Goal: Information Seeking & Learning: Learn about a topic

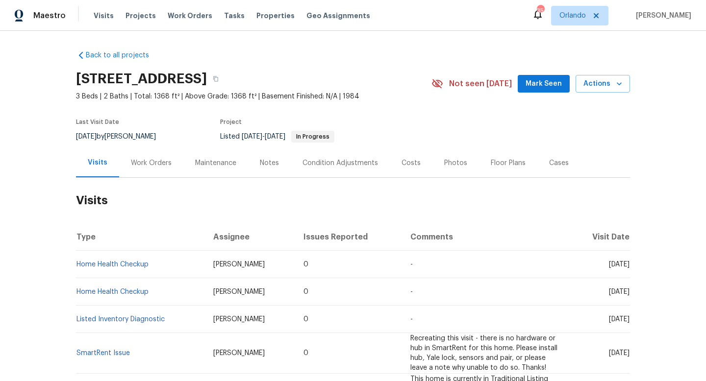
click at [136, 163] on div "Work Orders" at bounding box center [151, 163] width 41 height 10
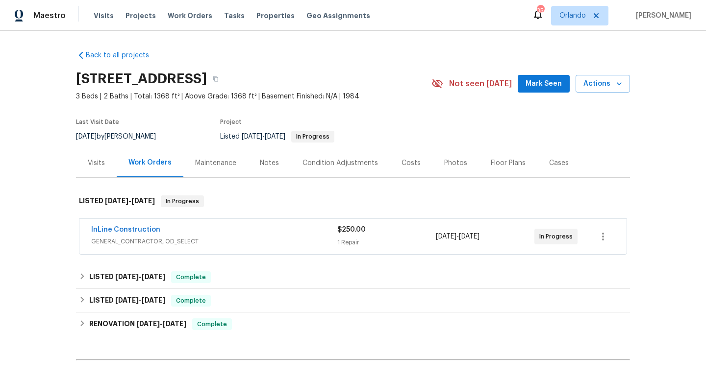
click at [248, 232] on div "InLine Construction" at bounding box center [214, 231] width 246 height 12
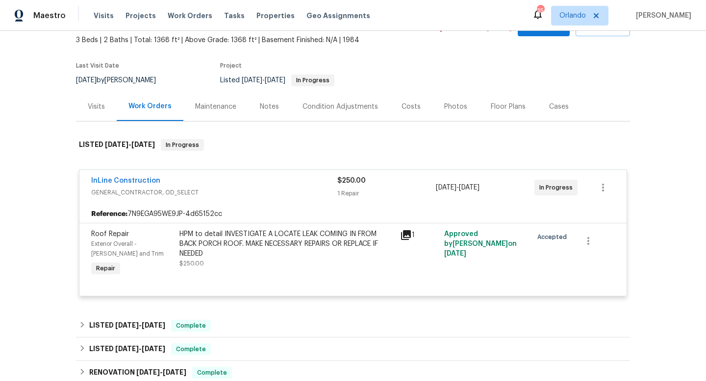
scroll to position [57, 0]
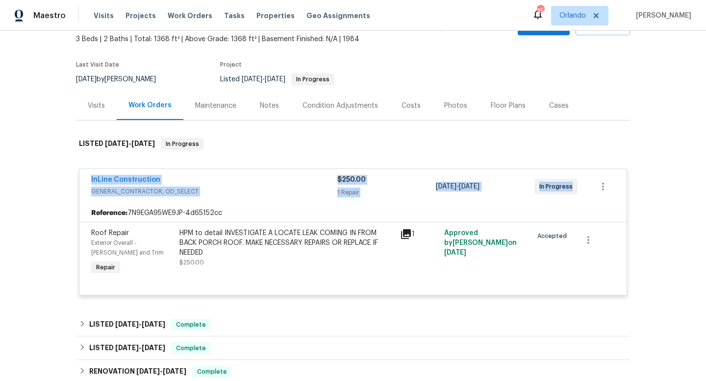
drag, startPoint x: 82, startPoint y: 176, endPoint x: 614, endPoint y: 204, distance: 532.8
click at [614, 205] on div "InLine Construction GENERAL_CONTRACTOR, OD_SELECT $250.00 1 Repair [DATE] - [DA…" at bounding box center [353, 232] width 548 height 127
copy div "InLine Construction GENERAL_CONTRACTOR, OD_SELECT $250.00 1 Repair [DATE] - [DA…"
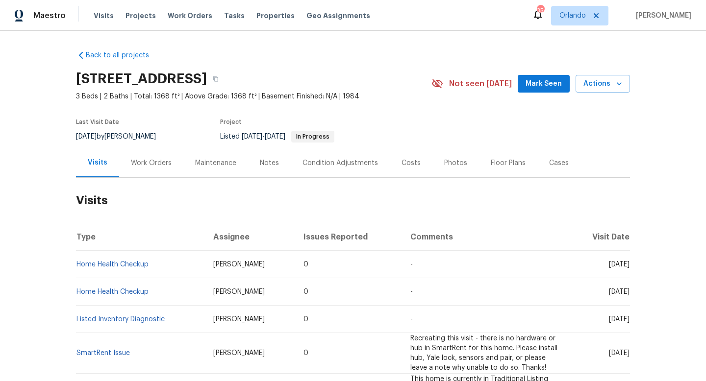
click at [141, 138] on div "[DATE] by [PERSON_NAME]" at bounding box center [122, 137] width 92 height 12
click at [141, 138] on div "9/3/2025 by Carl Biederman" at bounding box center [122, 137] width 92 height 12
copy div "9/3/2025 by Carl Biederman"
click at [152, 160] on div "Work Orders" at bounding box center [151, 163] width 41 height 10
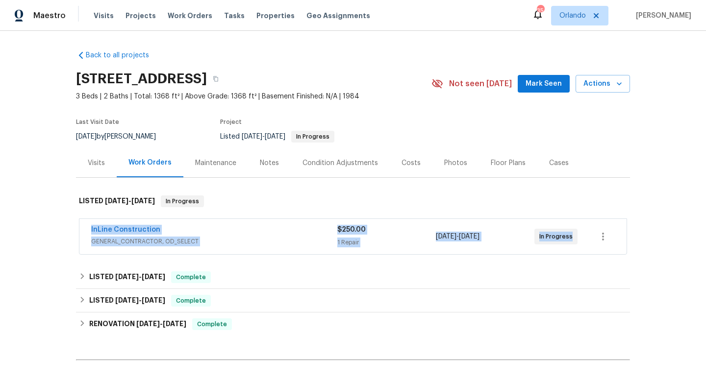
drag, startPoint x: 84, startPoint y: 227, endPoint x: 585, endPoint y: 244, distance: 500.9
click at [585, 246] on div "InLine Construction GENERAL_CONTRACTOR, OD_SELECT $250.00 1 Repair [DATE] - [DA…" at bounding box center [352, 236] width 547 height 35
copy div "InLine Construction GENERAL_CONTRACTOR, OD_SELECT $250.00 1 Repair [DATE] - [DA…"
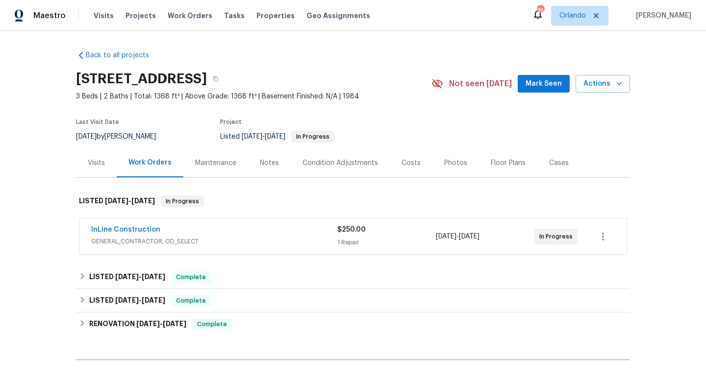
click at [100, 163] on div "Visits" at bounding box center [96, 163] width 17 height 10
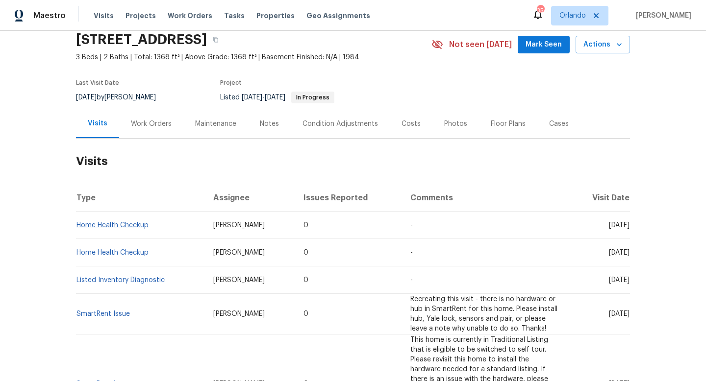
scroll to position [40, 0]
click at [135, 230] on td "Home Health Checkup" at bounding box center [140, 224] width 129 height 27
click at [135, 226] on link "Home Health Checkup" at bounding box center [112, 225] width 72 height 7
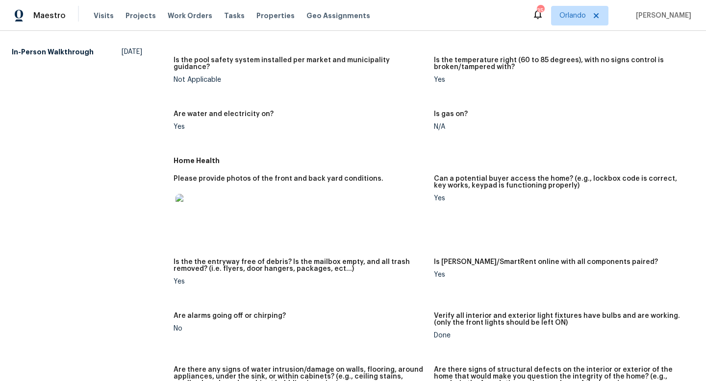
scroll to position [72, 0]
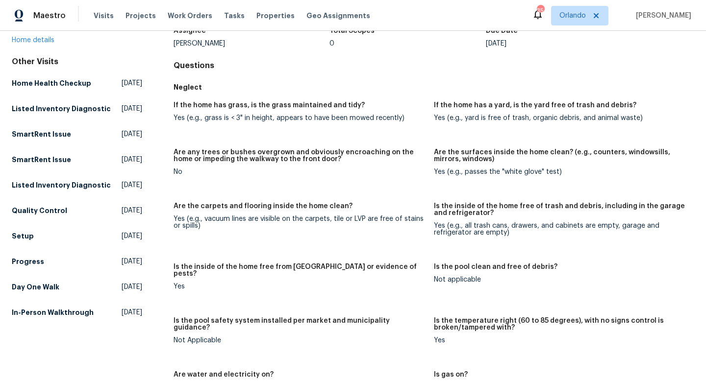
click at [430, 202] on div "If the home has grass, is the grass maintained and tidy? Yes (e.g., grass is < …" at bounding box center [434, 254] width 521 height 317
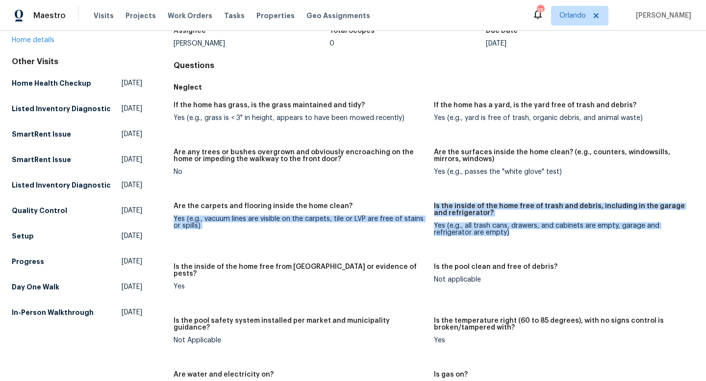
drag, startPoint x: 522, startPoint y: 235, endPoint x: 432, endPoint y: 205, distance: 95.5
click at [432, 205] on div "If the home has grass, is the grass maintained and tidy? Yes (e.g., grass is < …" at bounding box center [434, 254] width 521 height 317
click at [432, 205] on figure "Are the carpets and flooring inside the home clean? Yes (e.g., vacuum lines are…" at bounding box center [304, 227] width 260 height 49
drag, startPoint x: 431, startPoint y: 203, endPoint x: 507, endPoint y: 238, distance: 84.0
click at [507, 238] on div "If the home has grass, is the grass maintained and tidy? Yes (e.g., grass is < …" at bounding box center [434, 254] width 521 height 317
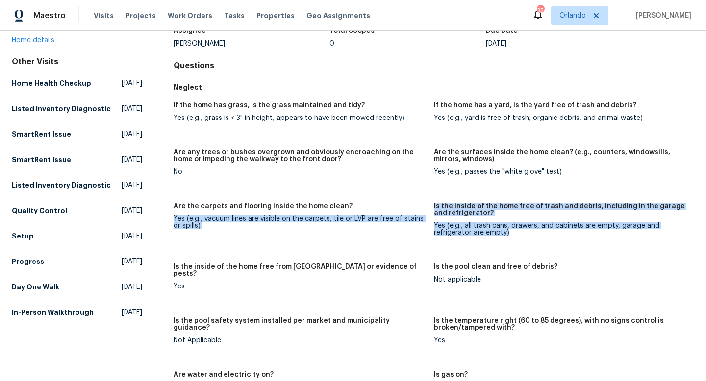
copy div "Yes (e.g., vacuum lines are visible on the carpets, tile or LVP are free of sta…"
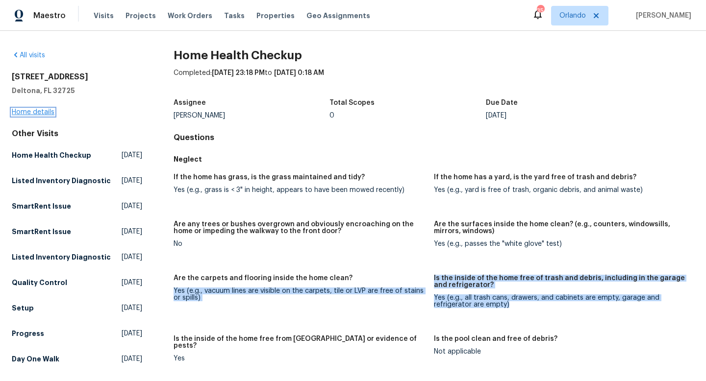
click at [38, 111] on link "Home details" at bounding box center [33, 112] width 43 height 7
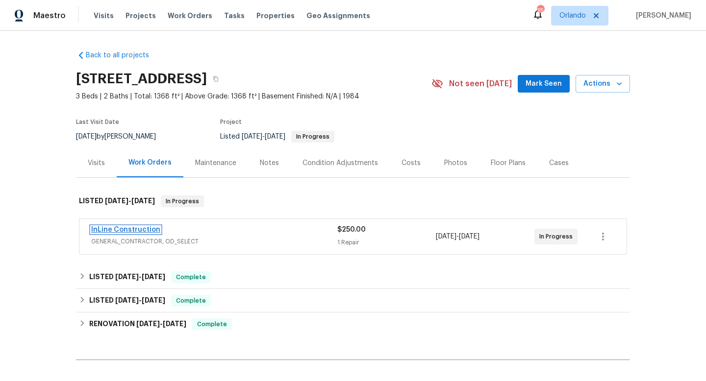
click at [131, 232] on link "InLine Construction" at bounding box center [125, 230] width 69 height 7
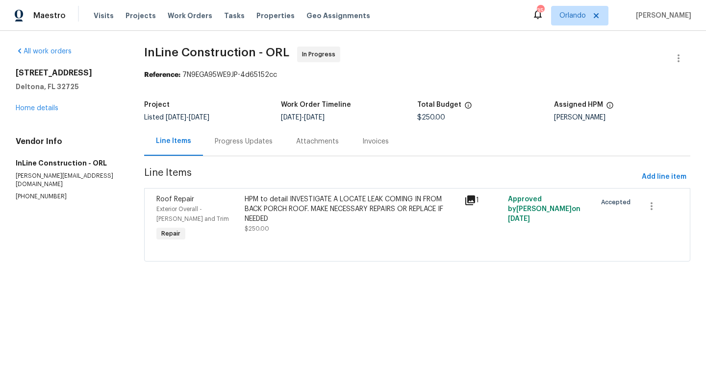
click at [245, 139] on div "Progress Updates" at bounding box center [244, 142] width 58 height 10
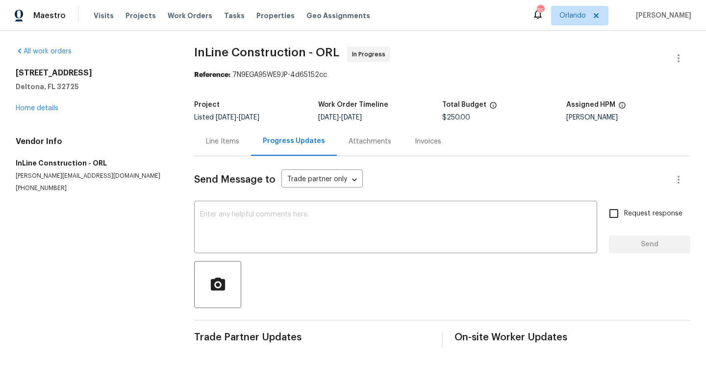
click at [240, 146] on div "Line Items" at bounding box center [222, 141] width 57 height 29
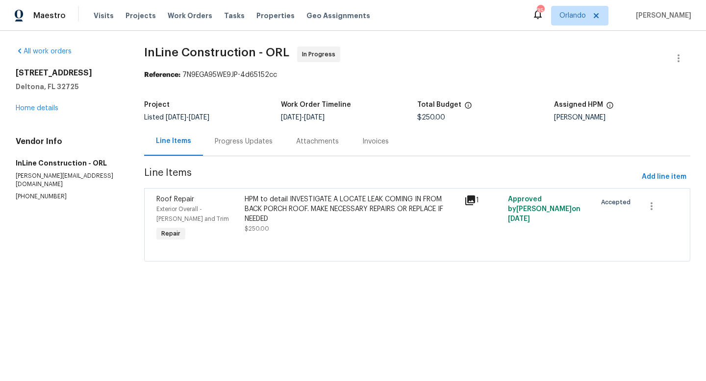
click at [459, 197] on div "HPM to detail INVESTIGATE A LOCATE LEAK COMING IN FROM BACK PORCH ROOF. MAKE NE…" at bounding box center [352, 219] width 220 height 55
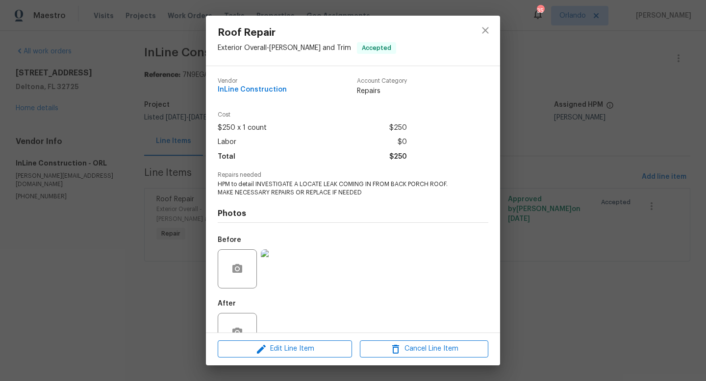
scroll to position [29, 0]
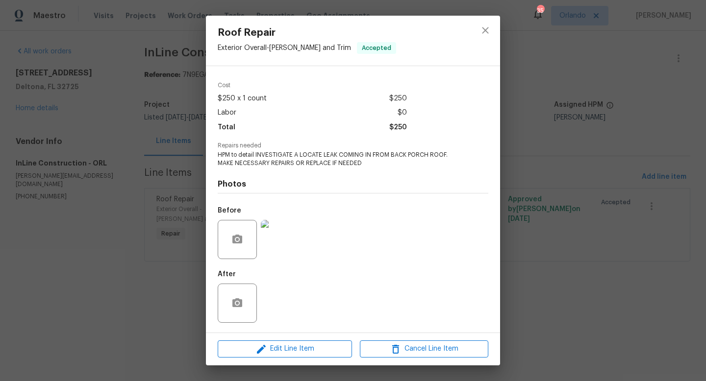
click at [568, 179] on div "Roof Repair Exterior Overall - Eaves and Trim Accepted Vendor InLine Constructi…" at bounding box center [353, 190] width 706 height 381
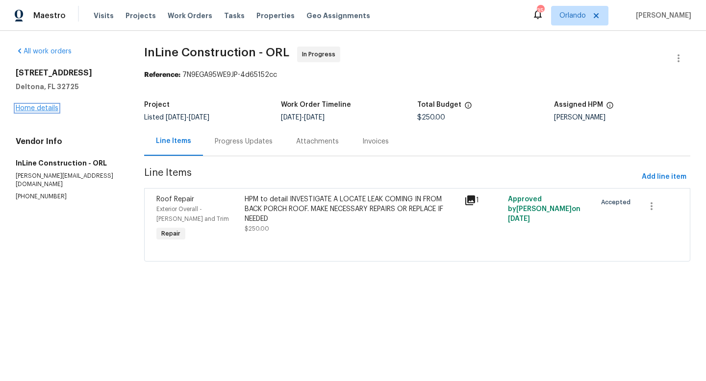
click at [50, 110] on link "Home details" at bounding box center [37, 108] width 43 height 7
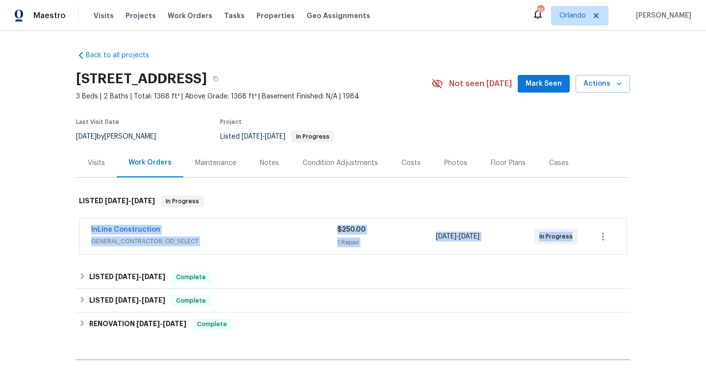
drag, startPoint x: 85, startPoint y: 226, endPoint x: 649, endPoint y: 243, distance: 563.7
click at [649, 243] on div "Back to all projects 790 Pine Bluff Ave, Deltona, FL 32725 3 Beds | 2 Baths | T…" at bounding box center [353, 206] width 706 height 351
copy div "InLine Construction GENERAL_CONTRACTOR, OD_SELECT $250.00 1 Repair 9/2/2025 - 9…"
